Goal: Navigation & Orientation: Find specific page/section

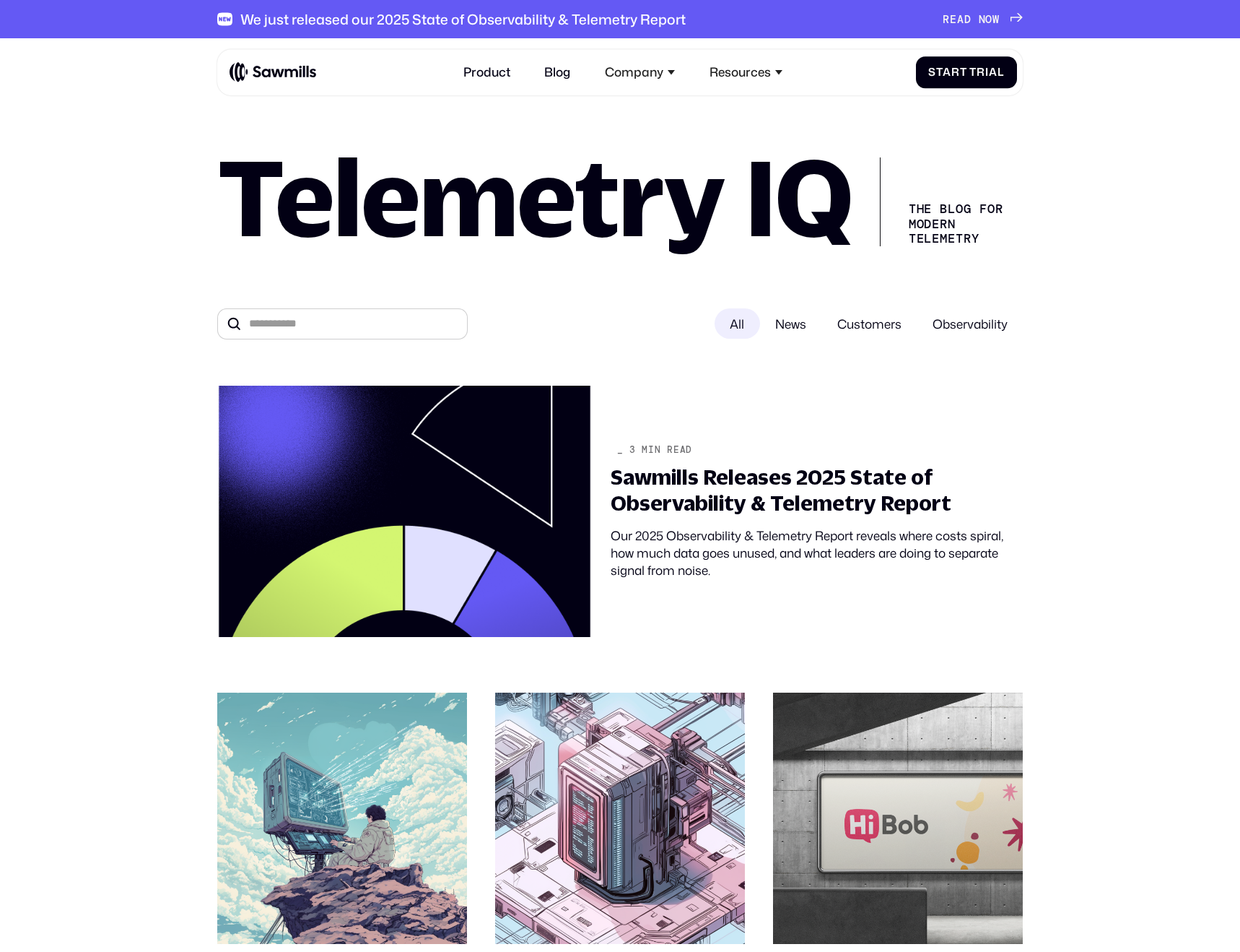
click at [285, 74] on img at bounding box center [272, 71] width 87 height 21
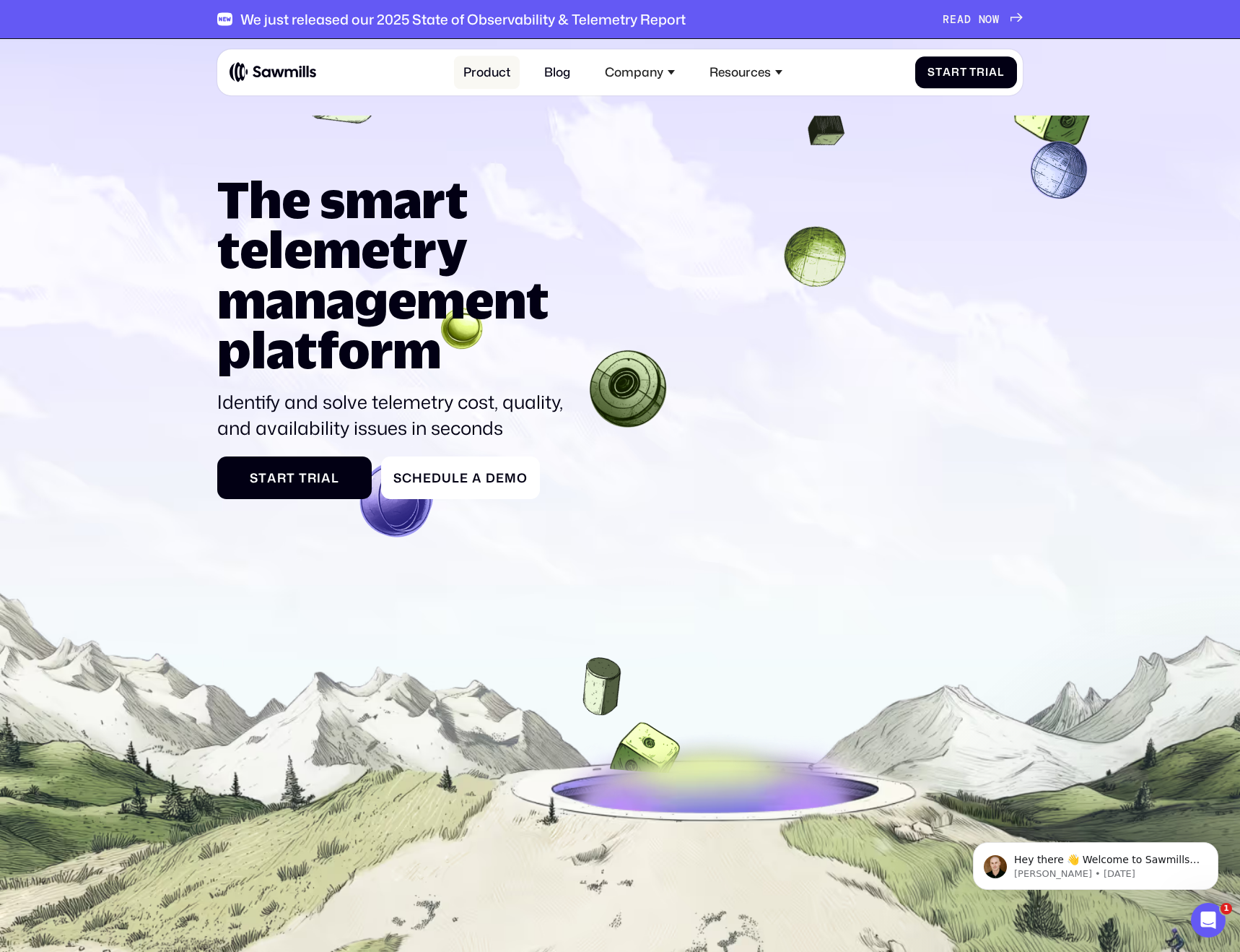
click at [501, 74] on link "Product" at bounding box center [487, 71] width 66 height 33
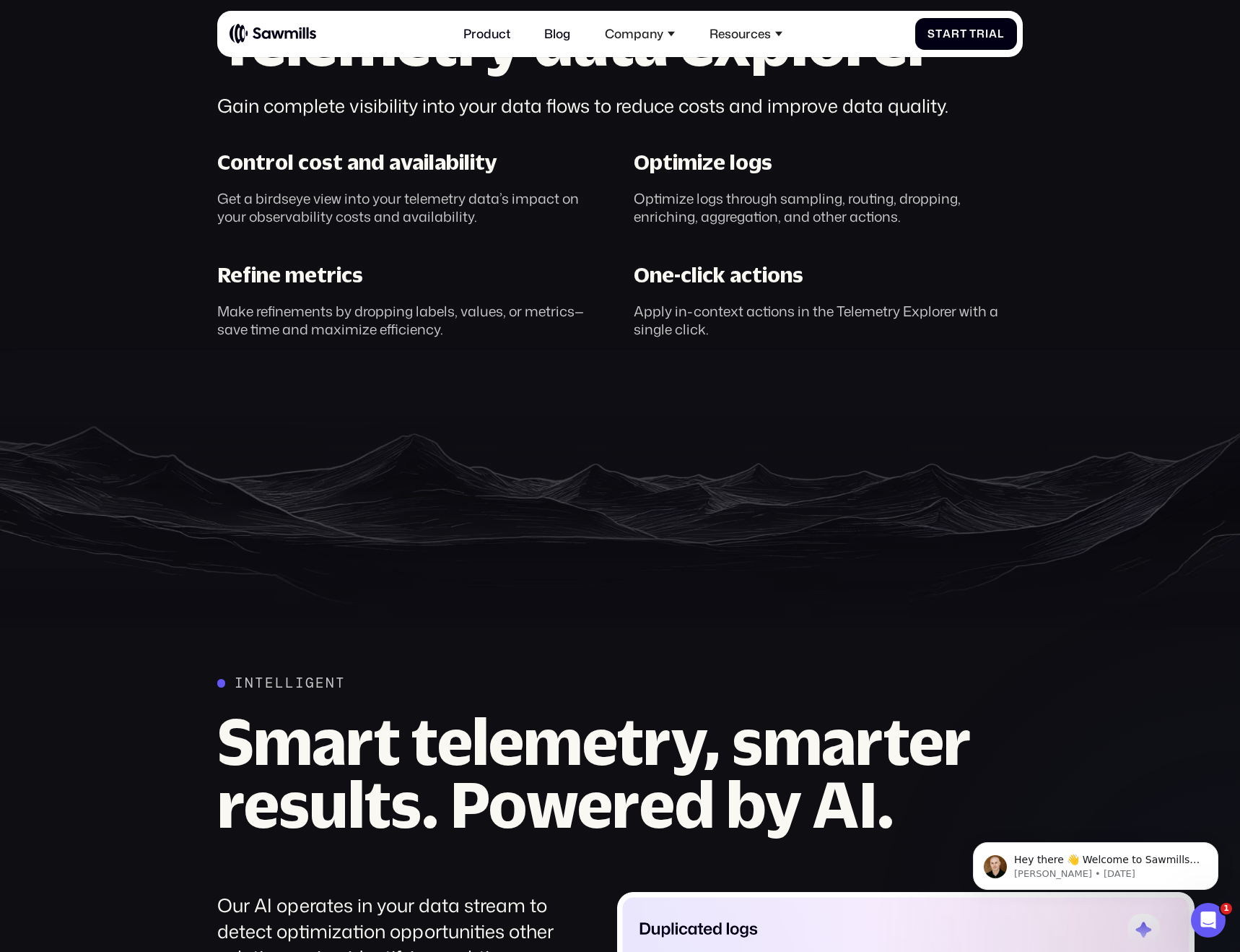
scroll to position [1271, 0]
